Goal: Transaction & Acquisition: Book appointment/travel/reservation

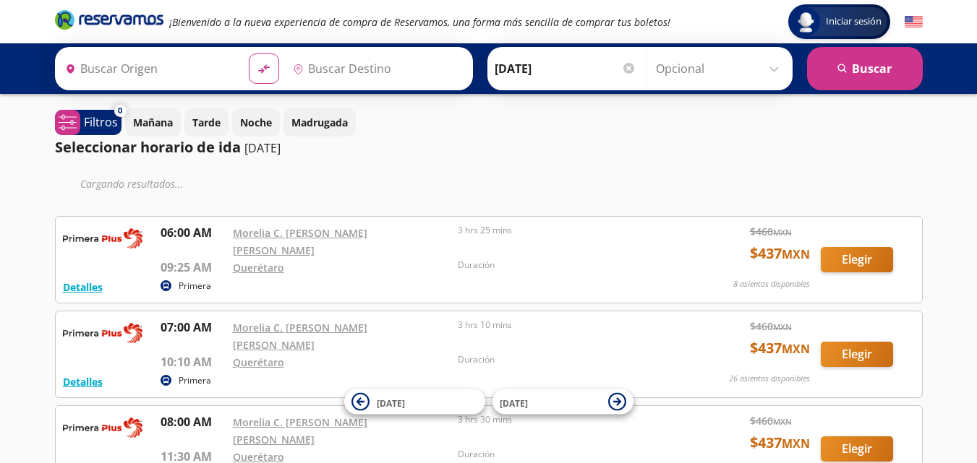
type input "[GEOGRAPHIC_DATA], [GEOGRAPHIC_DATA]"
type input "[PERSON_NAME] de Querétaro, [GEOGRAPHIC_DATA]"
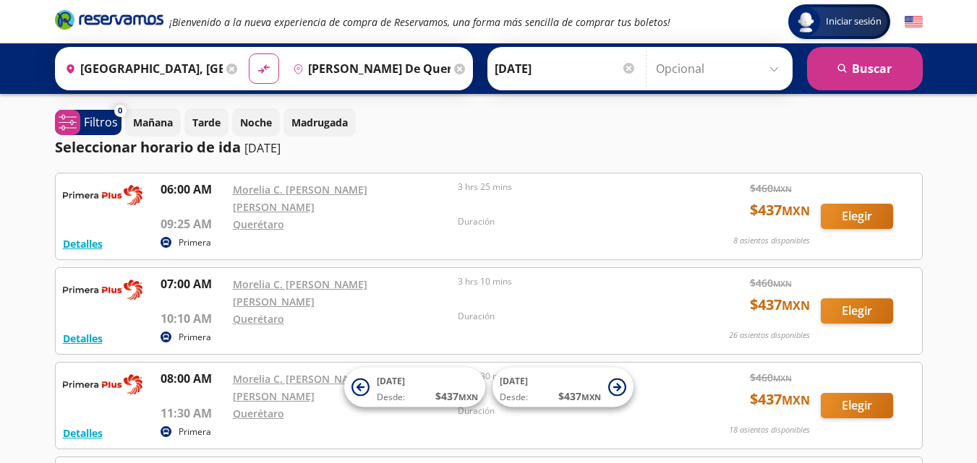
click at [204, 74] on input "Morelia, Michoacán" at bounding box center [140, 69] width 163 height 36
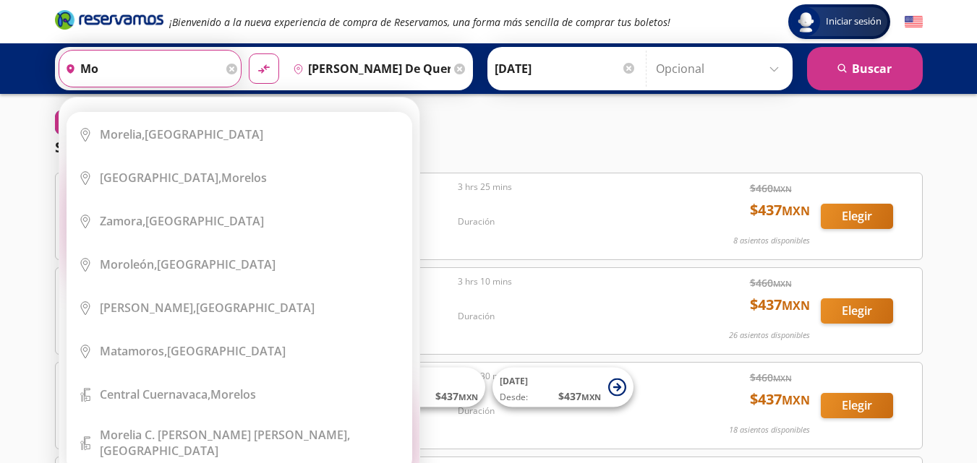
type input "m"
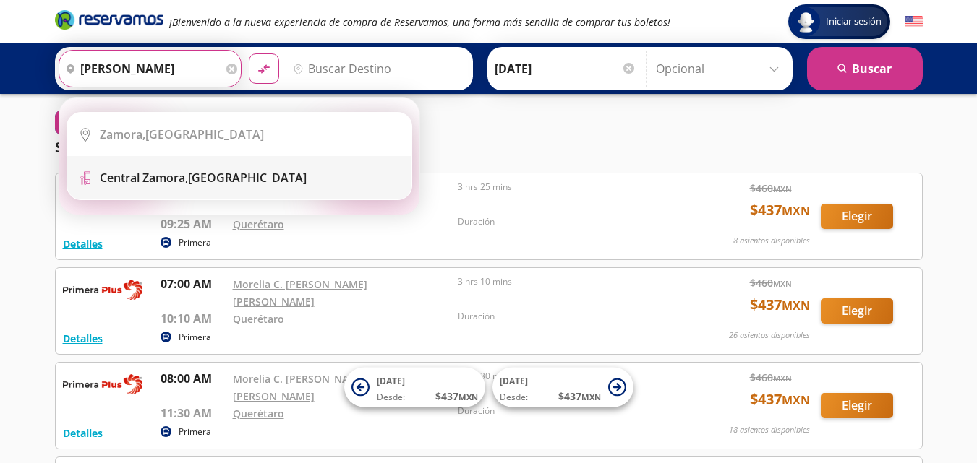
click at [155, 178] on b "Central Zamora," at bounding box center [144, 178] width 88 height 16
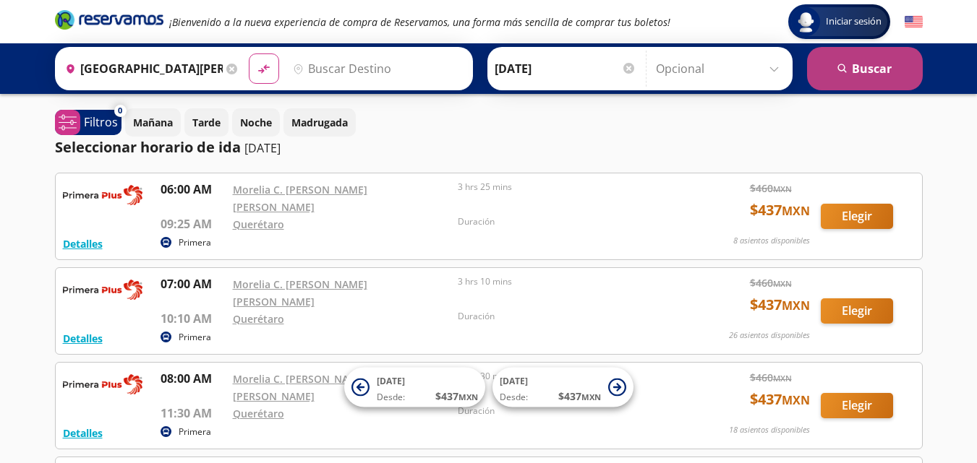
click at [871, 66] on button "search [GEOGRAPHIC_DATA]" at bounding box center [865, 68] width 116 height 43
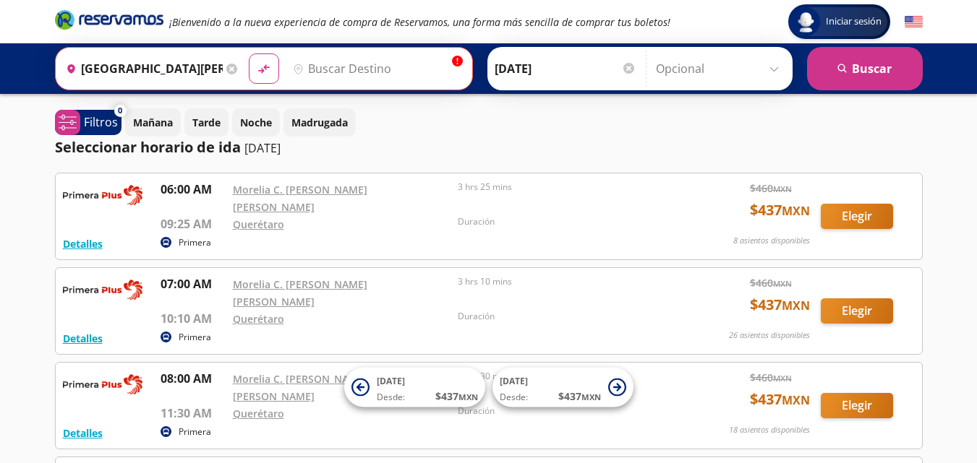
click at [234, 72] on div "Origen heroicons:map-pin-20-solid Central Zamora, Michoacán" at bounding box center [150, 69] width 182 height 38
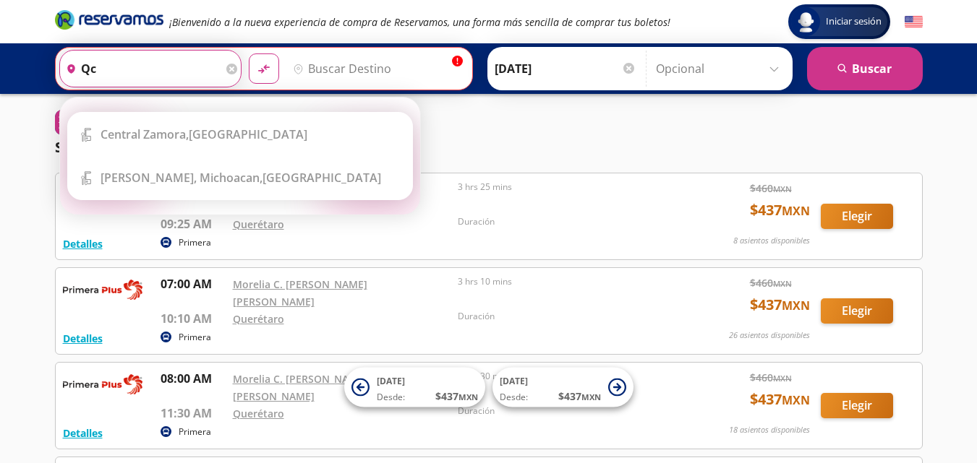
type input "q"
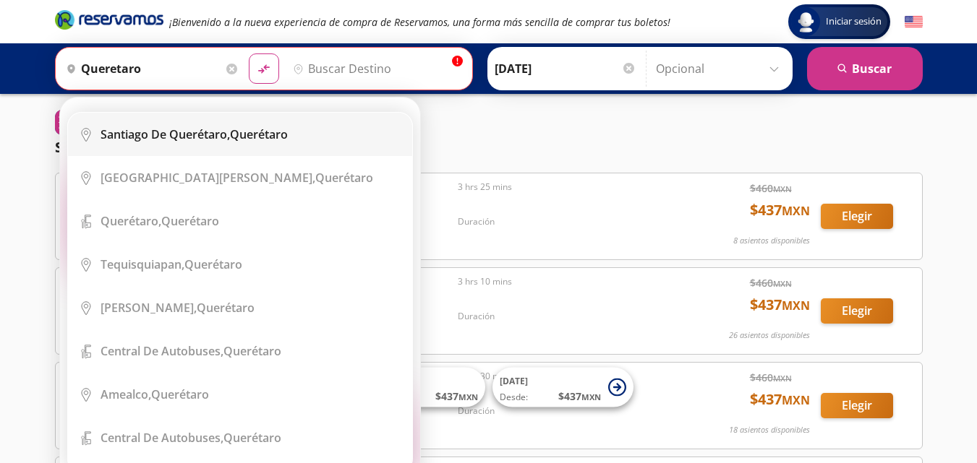
click at [257, 134] on div "Santiago de Querétaro, Querétaro" at bounding box center [193, 135] width 187 height 16
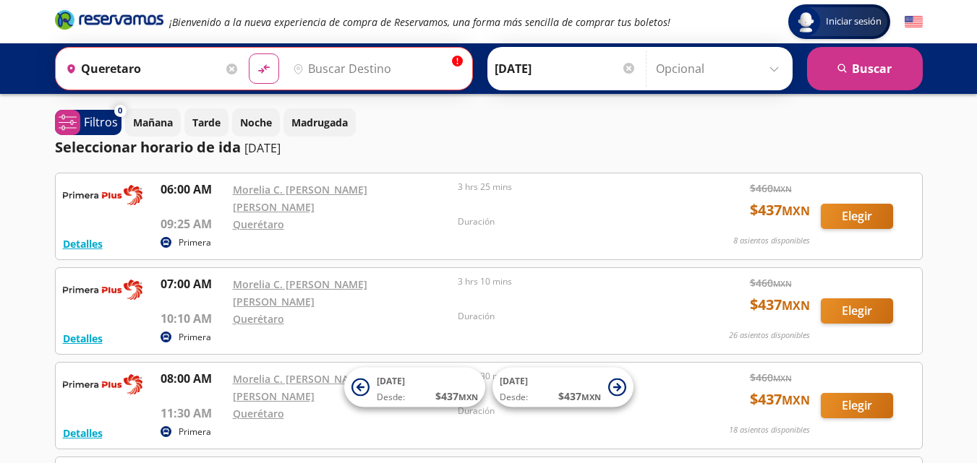
type input "[PERSON_NAME] de Querétaro, [GEOGRAPHIC_DATA]"
click at [331, 67] on input "Destino" at bounding box center [375, 69] width 177 height 36
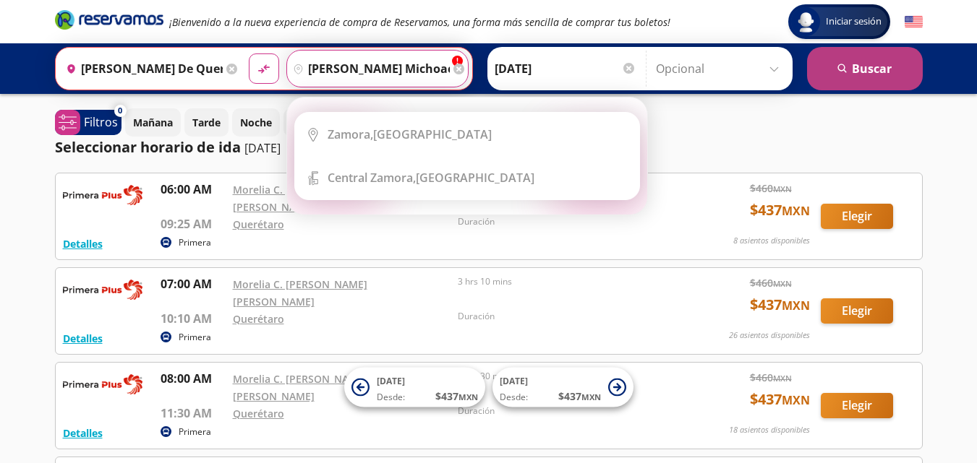
type input "zamora michoacan"
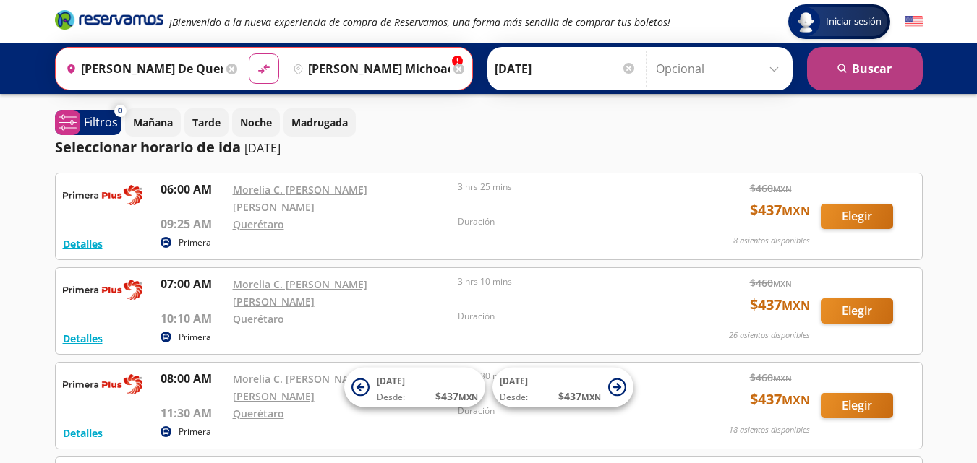
click at [862, 66] on button "search Buscar" at bounding box center [865, 68] width 116 height 43
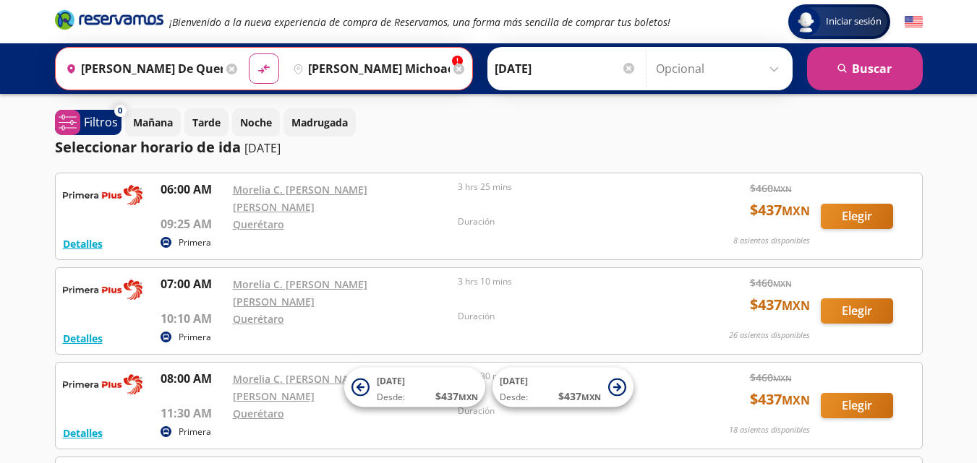
click at [549, 67] on input "11-Oct-25" at bounding box center [565, 69] width 142 height 36
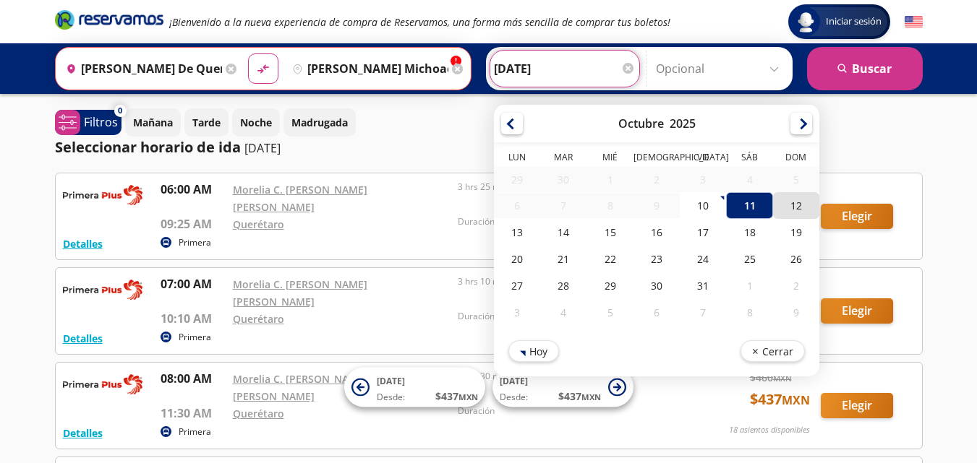
click at [818, 202] on div "12" at bounding box center [795, 205] width 46 height 27
type input "[DATE]"
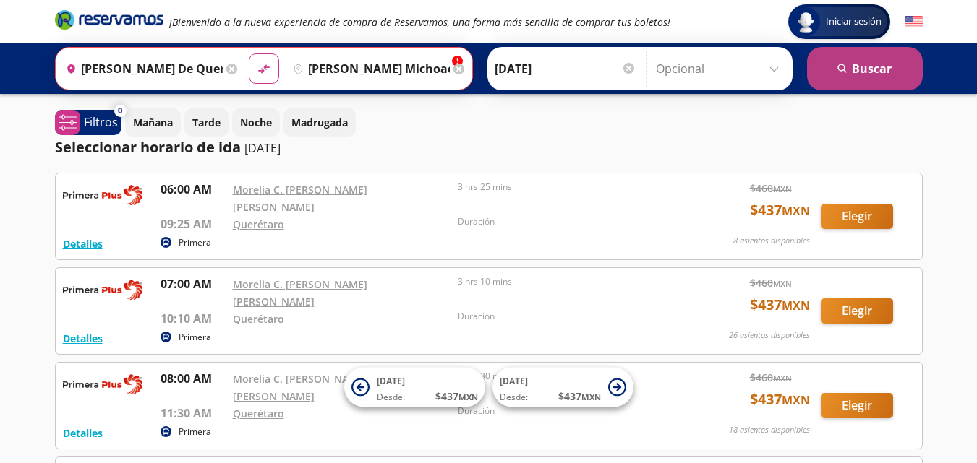
click at [871, 69] on button "search Buscar" at bounding box center [865, 68] width 116 height 43
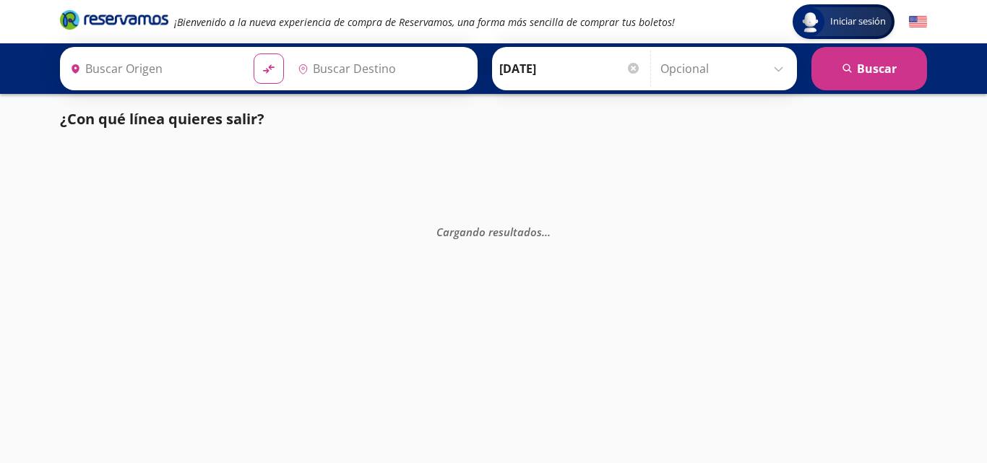
type input "[PERSON_NAME] de Querétaro, [GEOGRAPHIC_DATA]"
type input "Zamora, Michoacán"
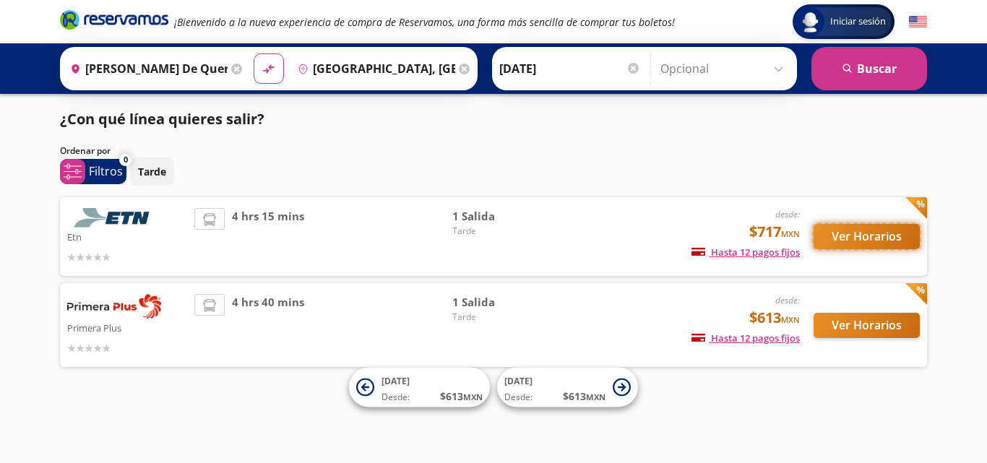
click at [852, 236] on button "Ver Horarios" at bounding box center [867, 236] width 106 height 25
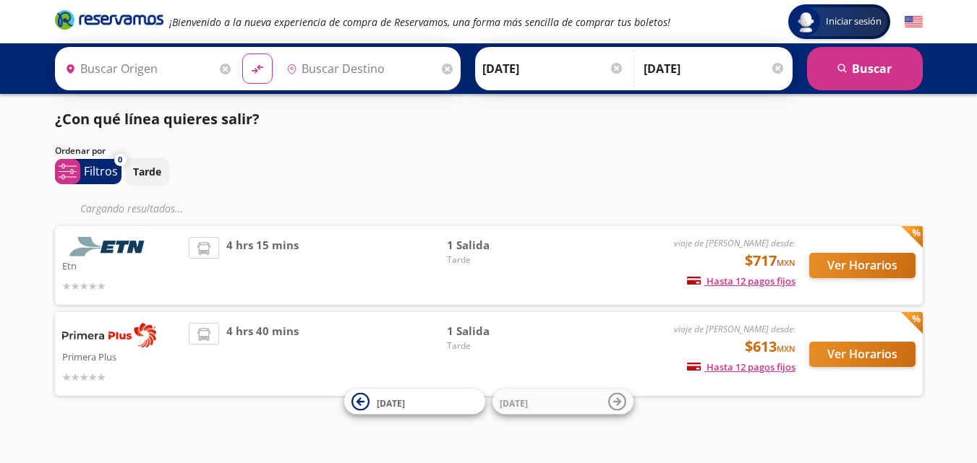
type input "[PERSON_NAME] de Querétaro, [GEOGRAPHIC_DATA]"
type input "Central Zamora, Michoacán"
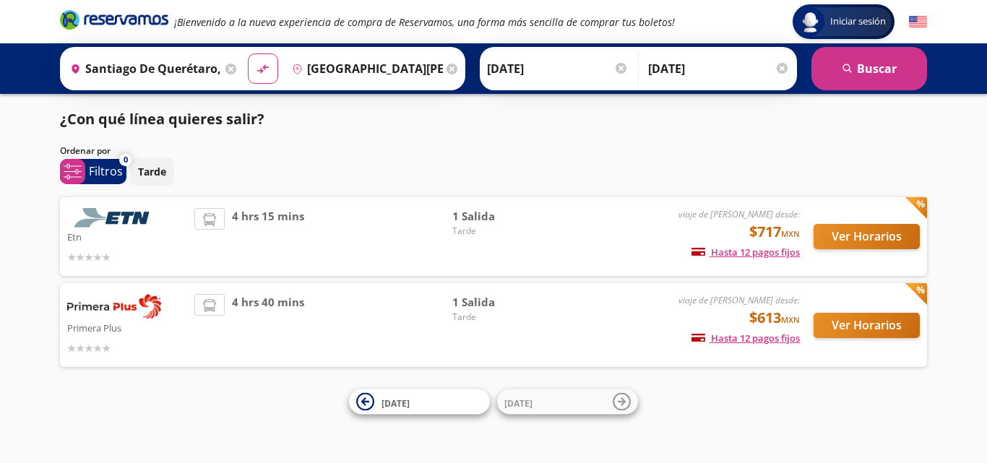
click at [129, 215] on img at bounding box center [114, 218] width 94 height 20
click at [851, 236] on button "Ver Horarios" at bounding box center [867, 236] width 106 height 25
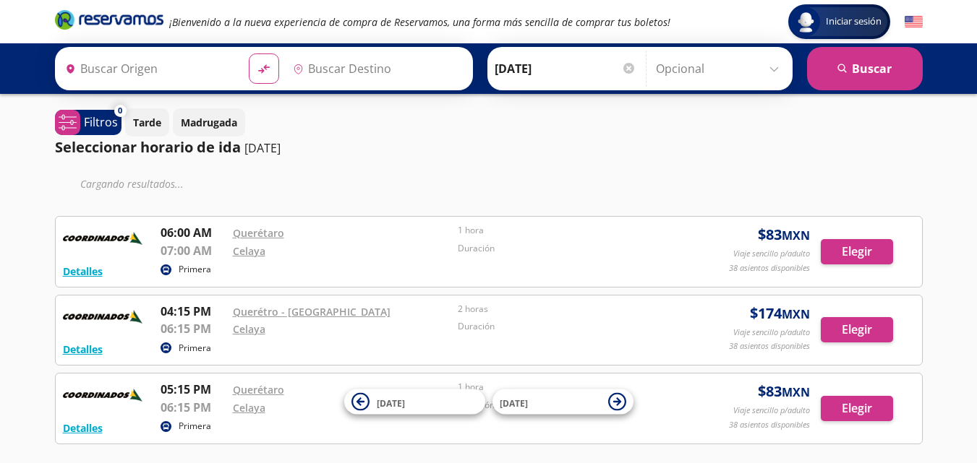
type input "[PERSON_NAME] de Querétaro, [GEOGRAPHIC_DATA]"
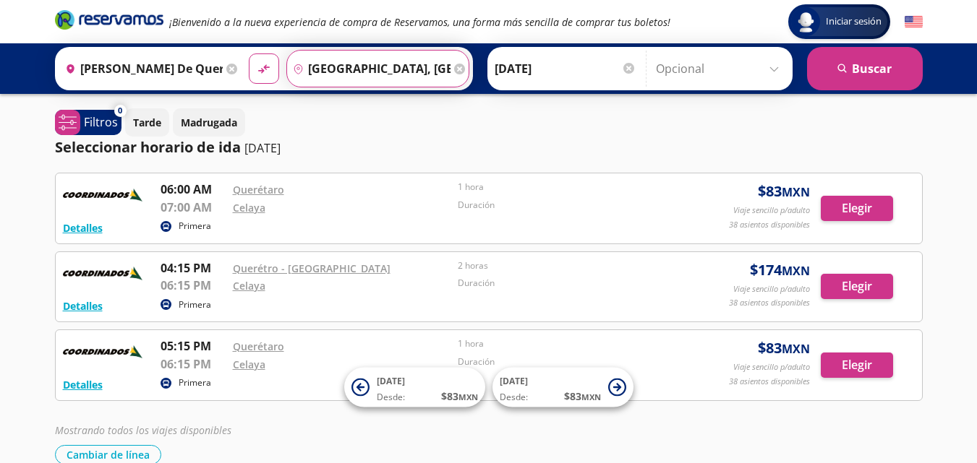
click at [438, 69] on input "Celaya, Guanajuato" at bounding box center [368, 69] width 163 height 36
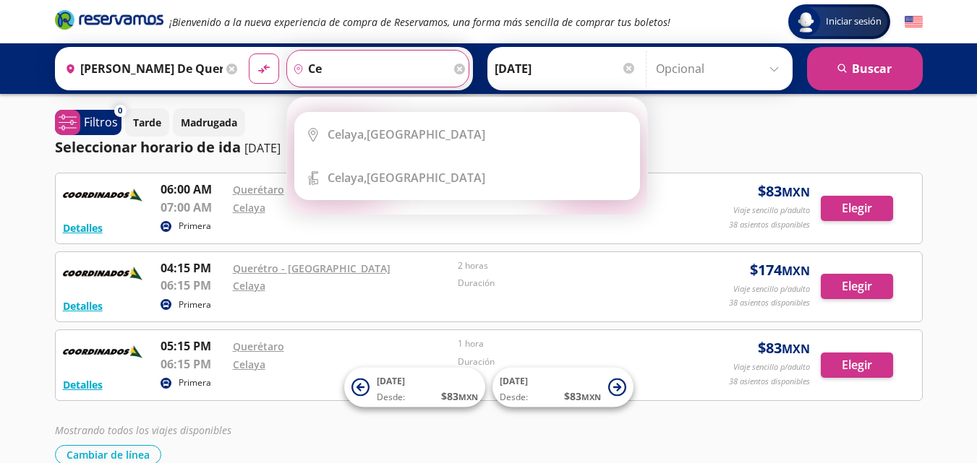
type input "c"
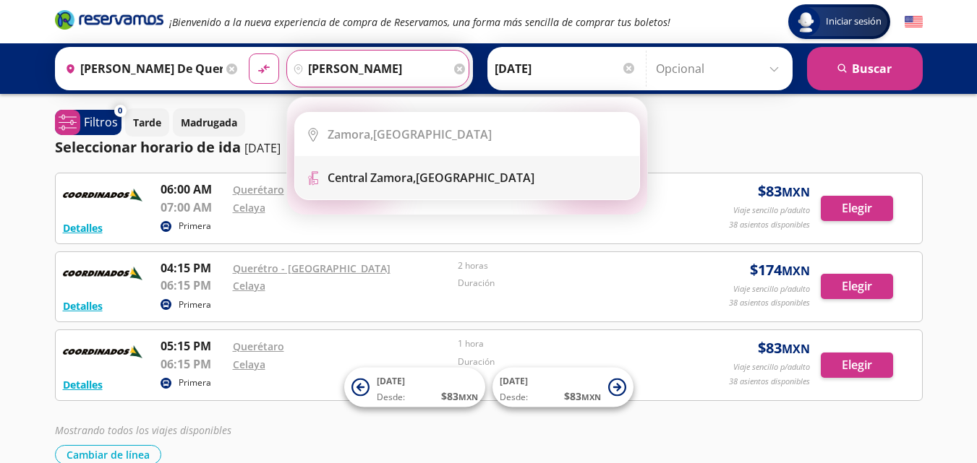
click at [386, 178] on b "Central Zamora," at bounding box center [371, 178] width 88 height 16
type input "Central Zamora, Michoacán"
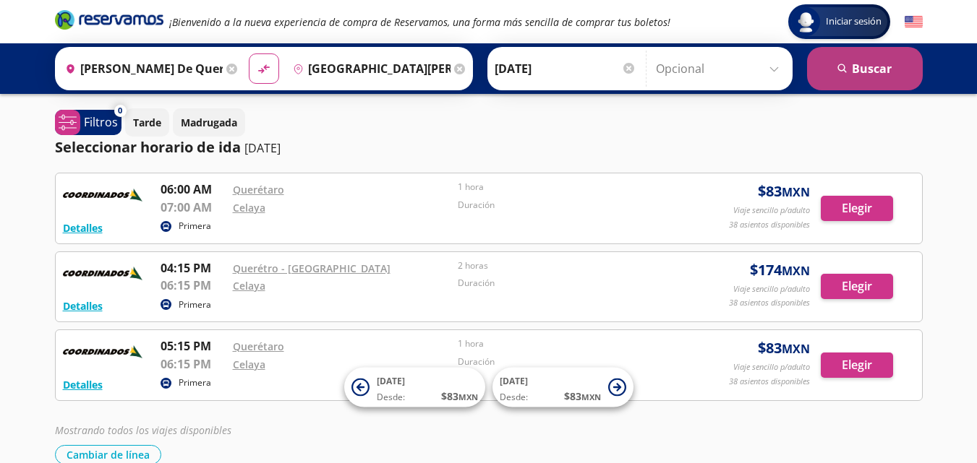
click at [877, 67] on button "search Buscar" at bounding box center [865, 68] width 116 height 43
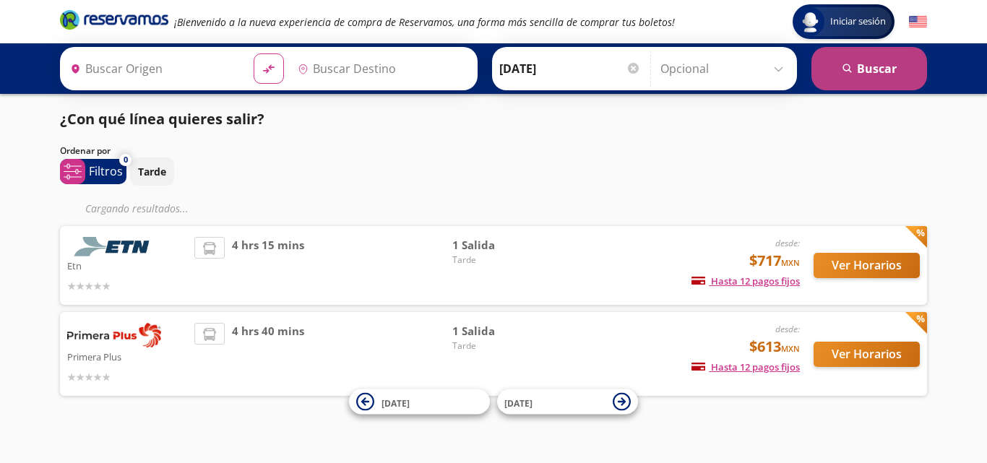
type input "[PERSON_NAME] de Querétaro, [GEOGRAPHIC_DATA]"
type input "Central Zamora, Michoacán"
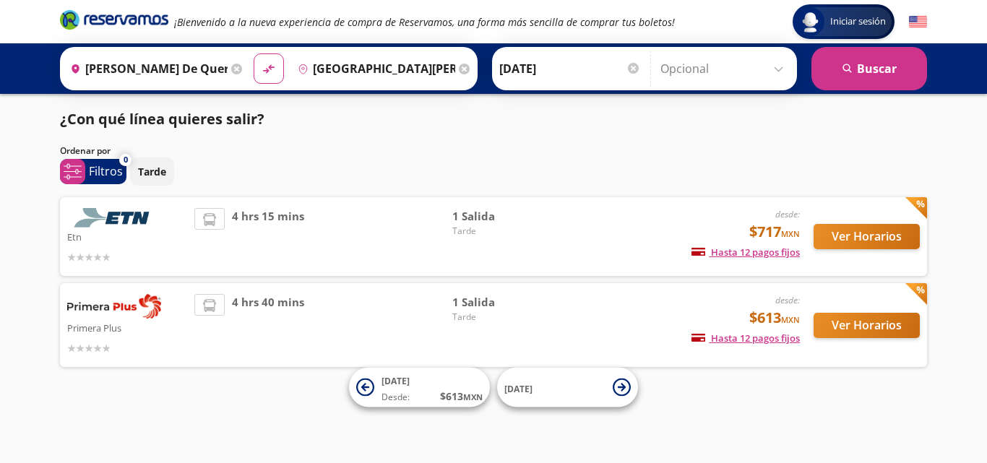
click at [608, 77] on input "11-Oct-25" at bounding box center [571, 69] width 142 height 36
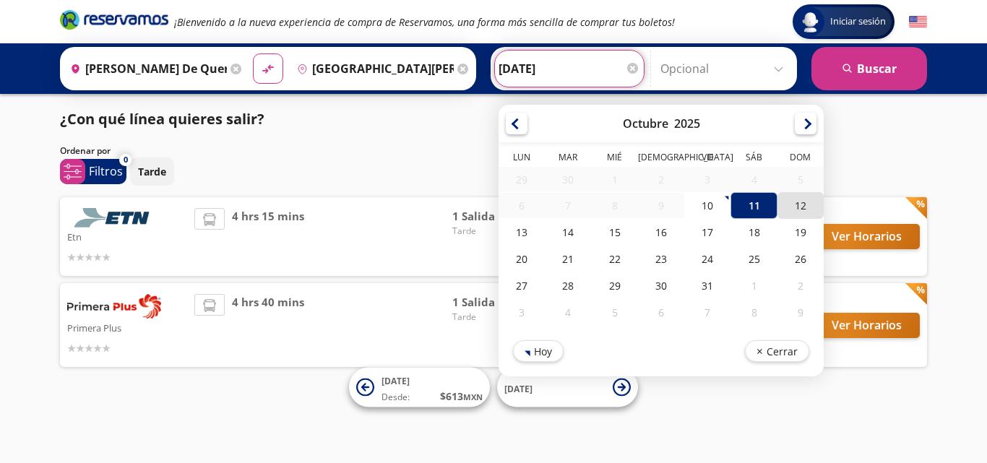
click at [823, 202] on div "12" at bounding box center [801, 205] width 46 height 27
type input "[DATE]"
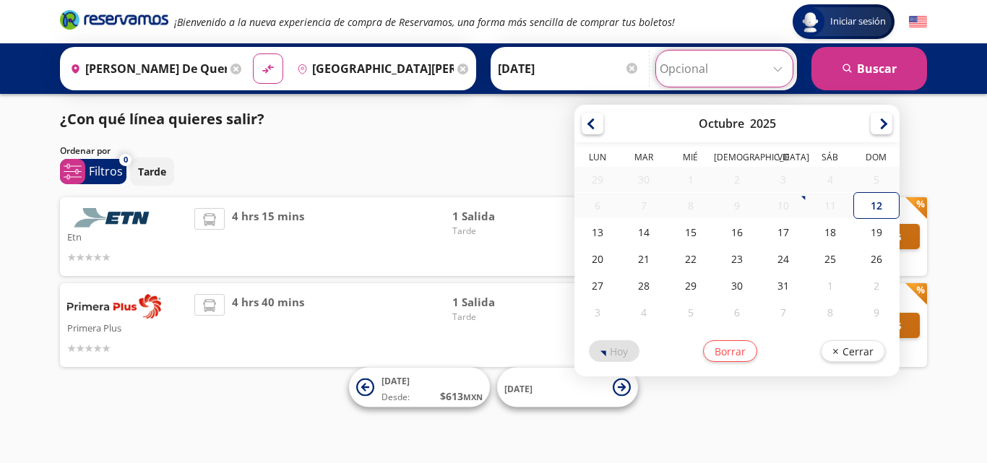
click at [778, 70] on input "Opcional" at bounding box center [724, 69] width 129 height 36
click at [880, 205] on div "12" at bounding box center [876, 205] width 46 height 27
type input "[DATE]"
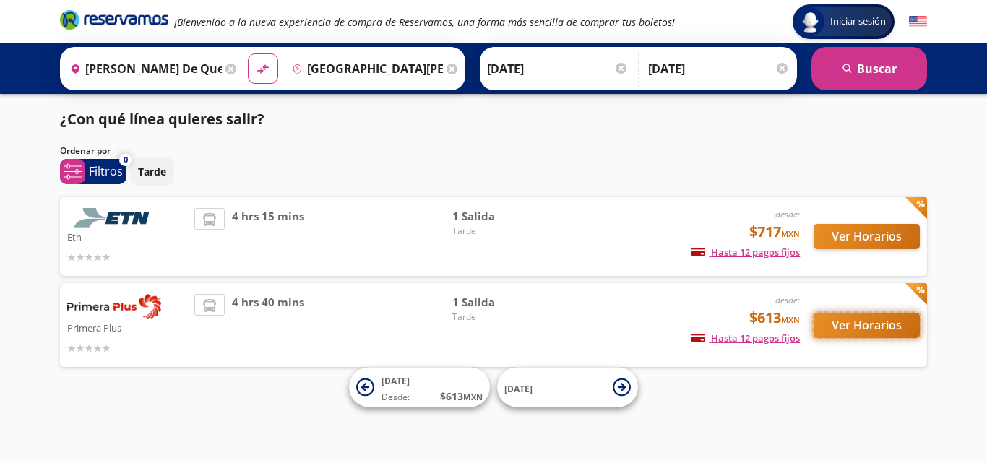
click at [846, 321] on button "Ver Horarios" at bounding box center [867, 325] width 106 height 25
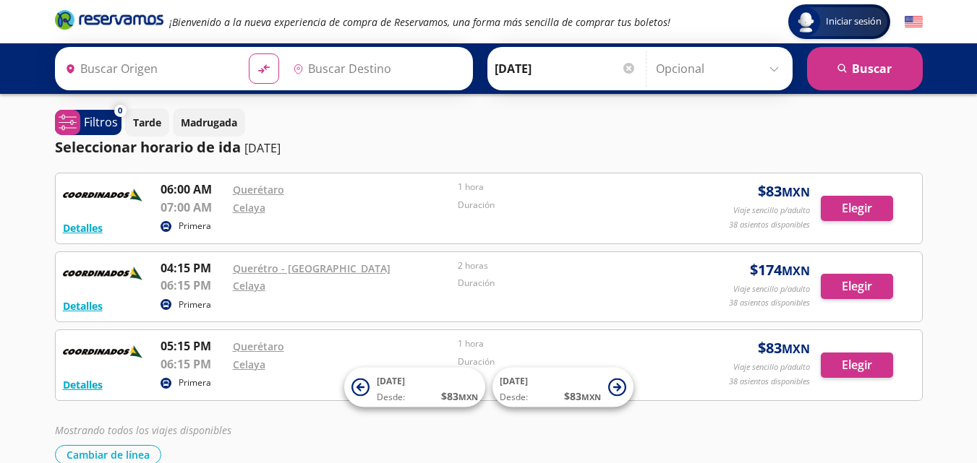
type input "[PERSON_NAME] de Querétaro, [GEOGRAPHIC_DATA]"
type input "Celaya, Guanajuato"
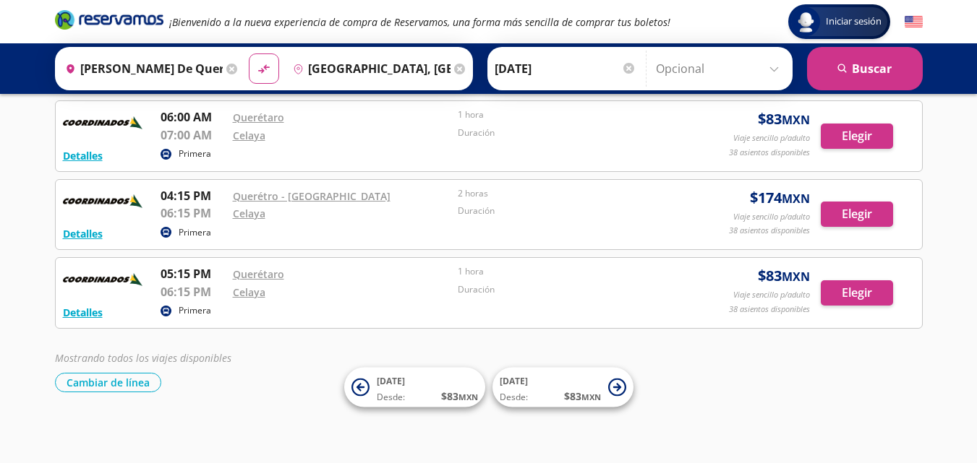
scroll to position [90, 0]
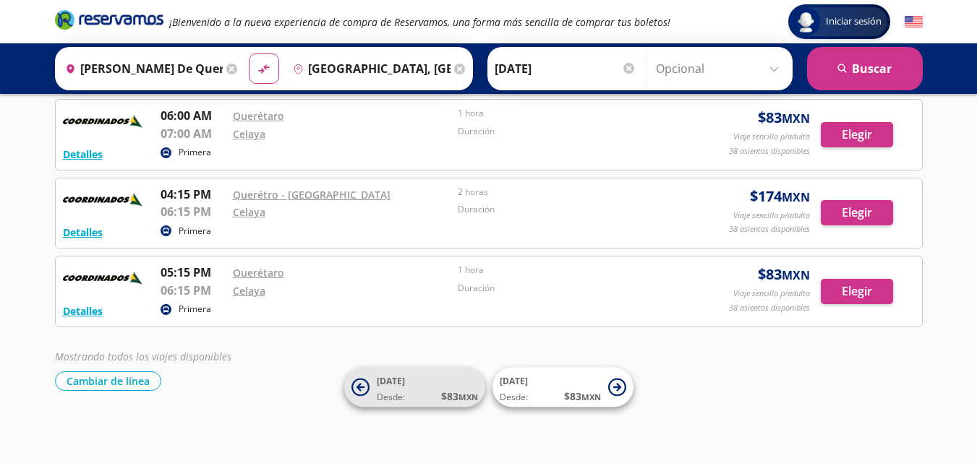
click at [378, 399] on span "Desde:" at bounding box center [391, 397] width 28 height 13
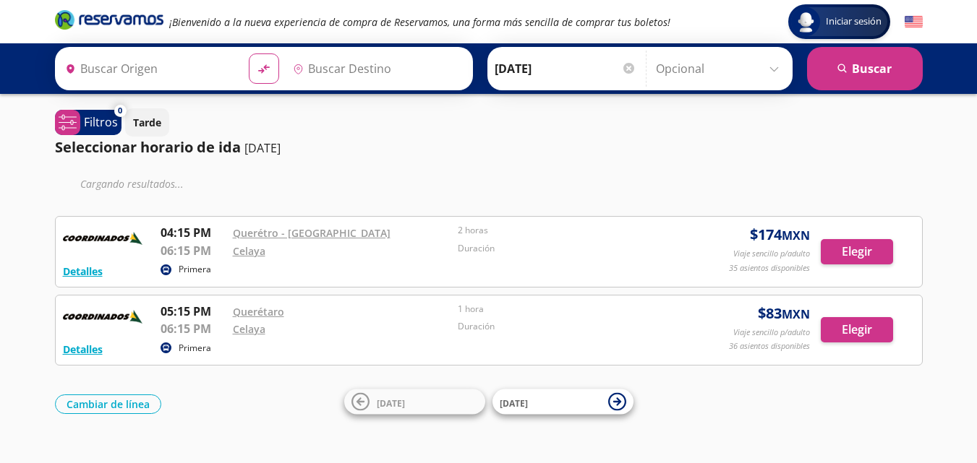
type input "[PERSON_NAME] de Querétaro, [GEOGRAPHIC_DATA]"
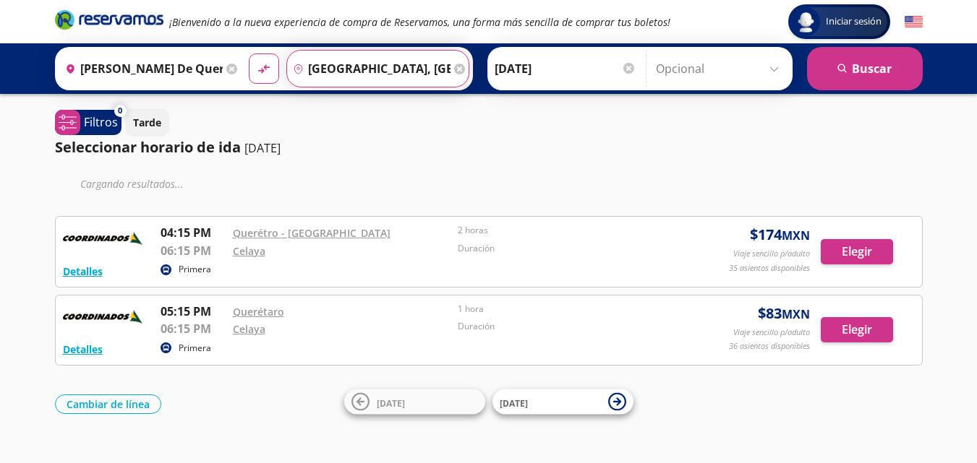
click at [431, 72] on input "Celaya, Guanajuato" at bounding box center [368, 69] width 163 height 36
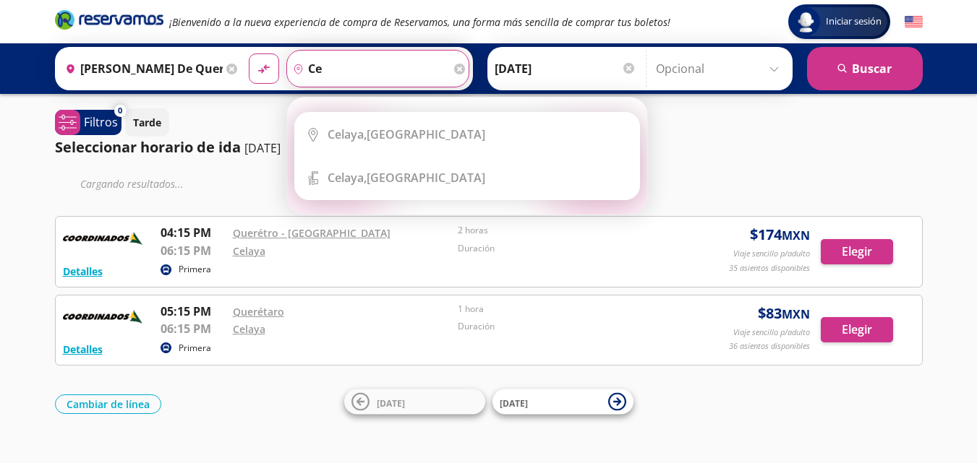
type input "c"
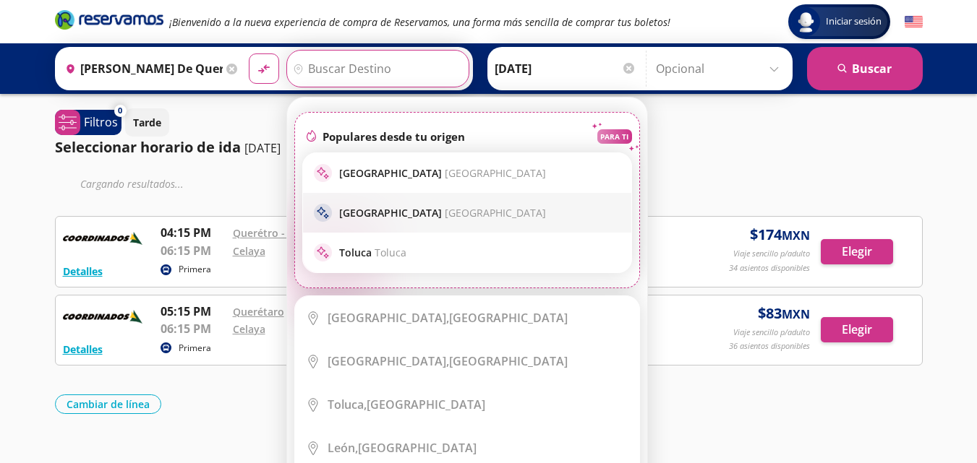
click at [385, 213] on p "Guadalajara Guadalajara" at bounding box center [442, 213] width 207 height 14
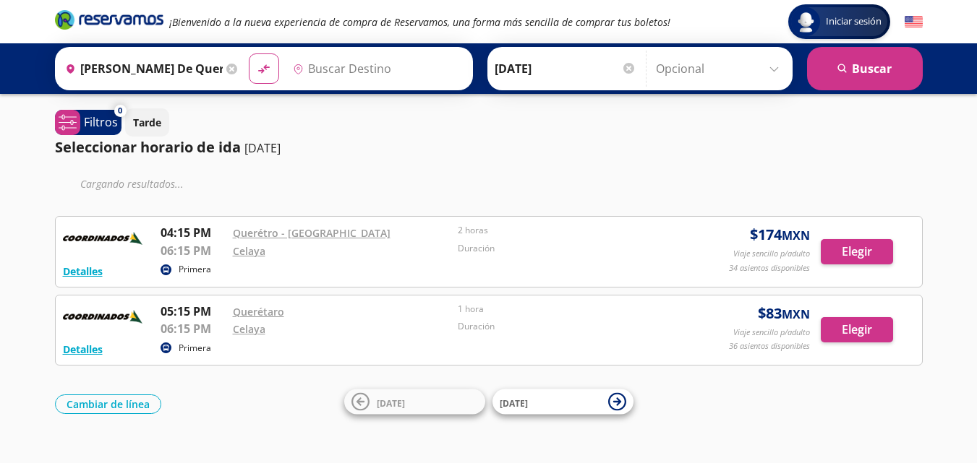
type input "Guadalajara, Jalisco"
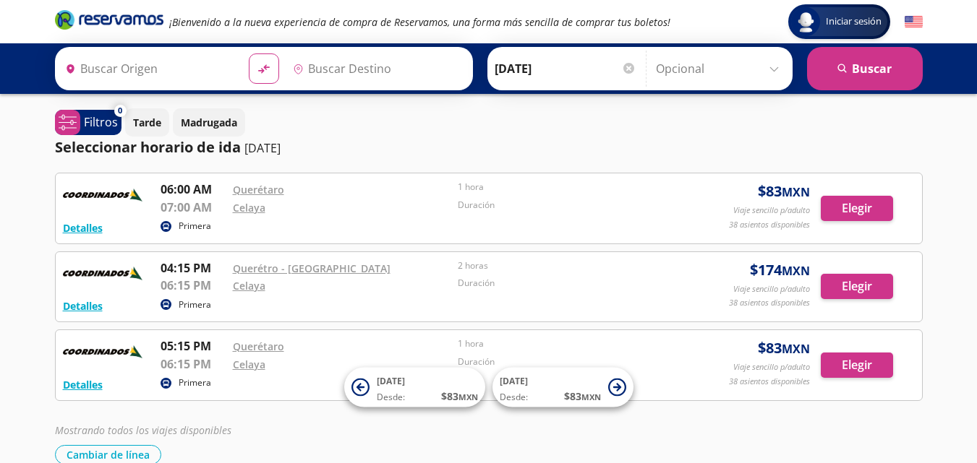
type input "[PERSON_NAME] de Querétaro, [GEOGRAPHIC_DATA]"
type input "Celaya, Guanajuato"
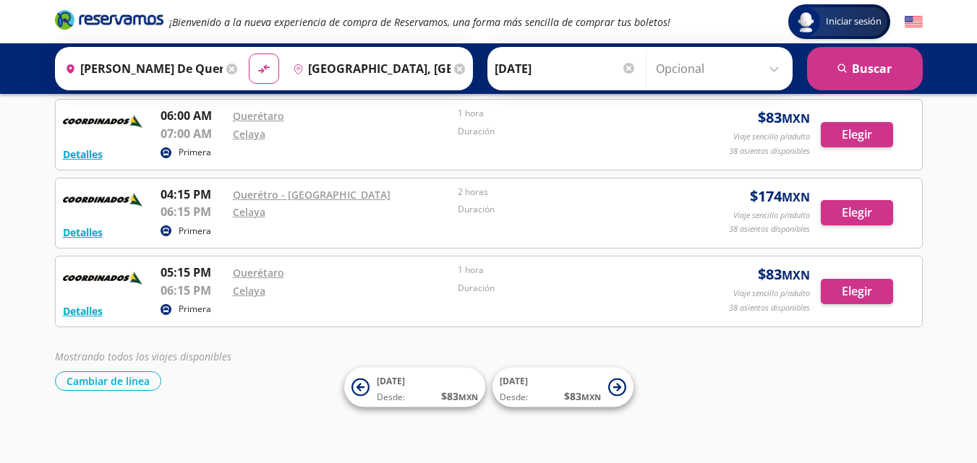
scroll to position [90, 0]
click at [121, 380] on button "Cambiar de línea" at bounding box center [108, 382] width 106 height 20
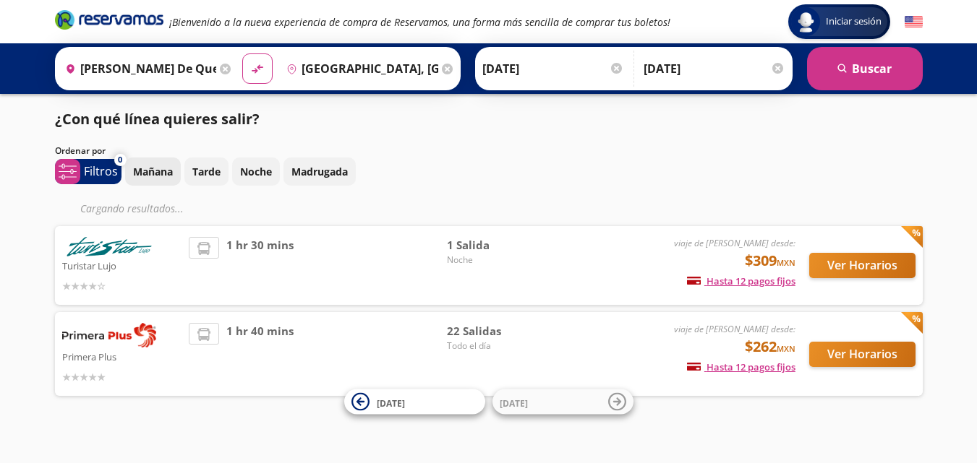
click at [149, 173] on p "Mañana" at bounding box center [153, 171] width 40 height 15
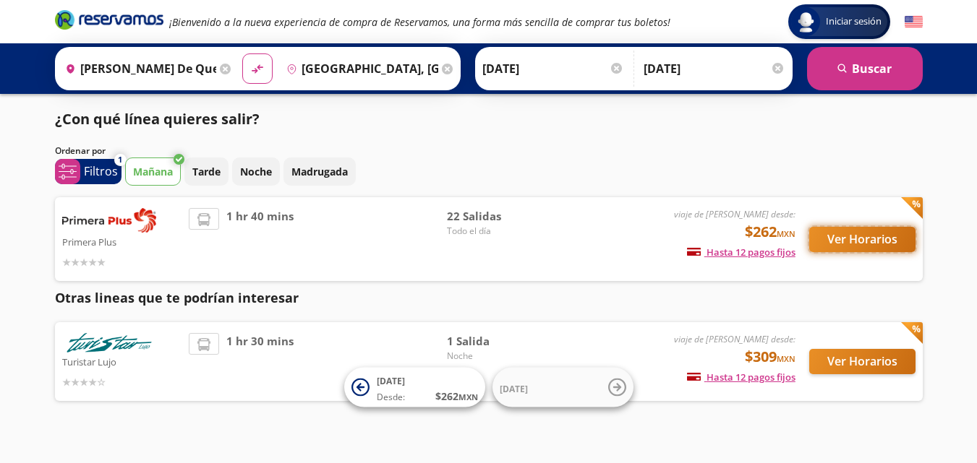
click at [883, 241] on button "Ver Horarios" at bounding box center [862, 239] width 106 height 25
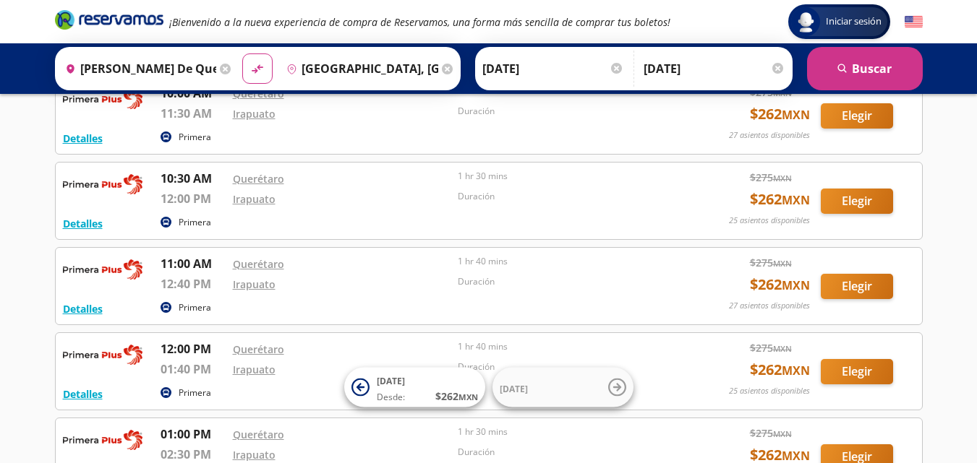
scroll to position [578, 0]
